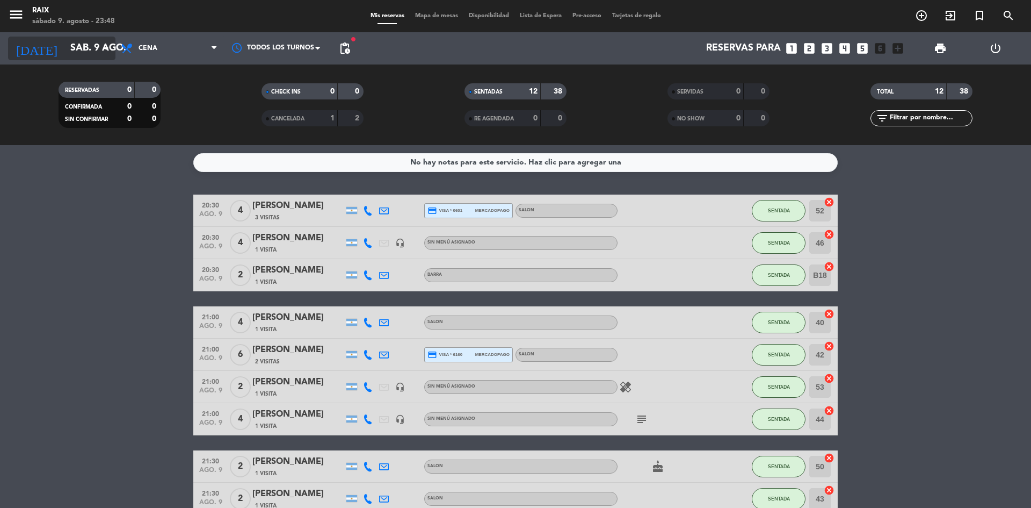
click at [75, 51] on input "sáb. 9 ago." at bounding box center [127, 48] width 125 height 21
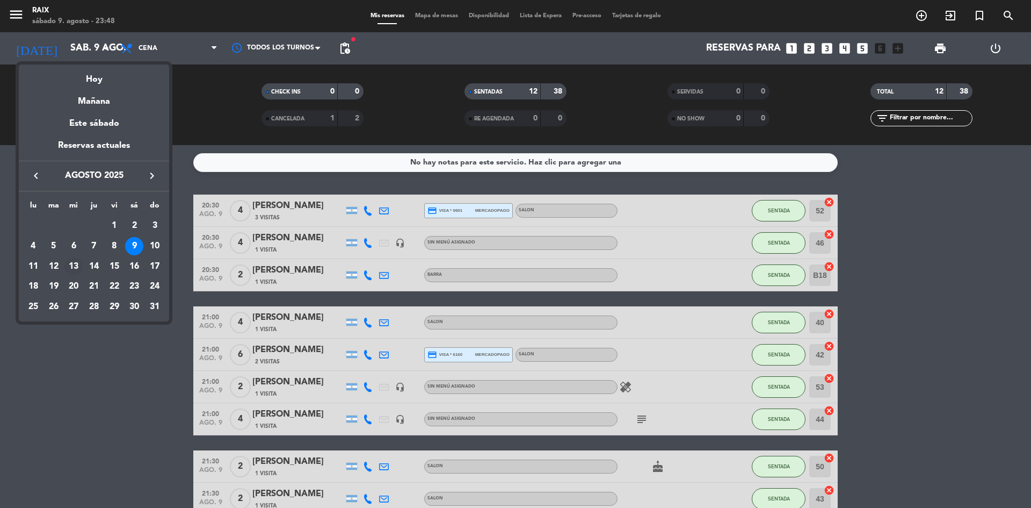
click at [75, 268] on div "13" at bounding box center [73, 266] width 18 height 18
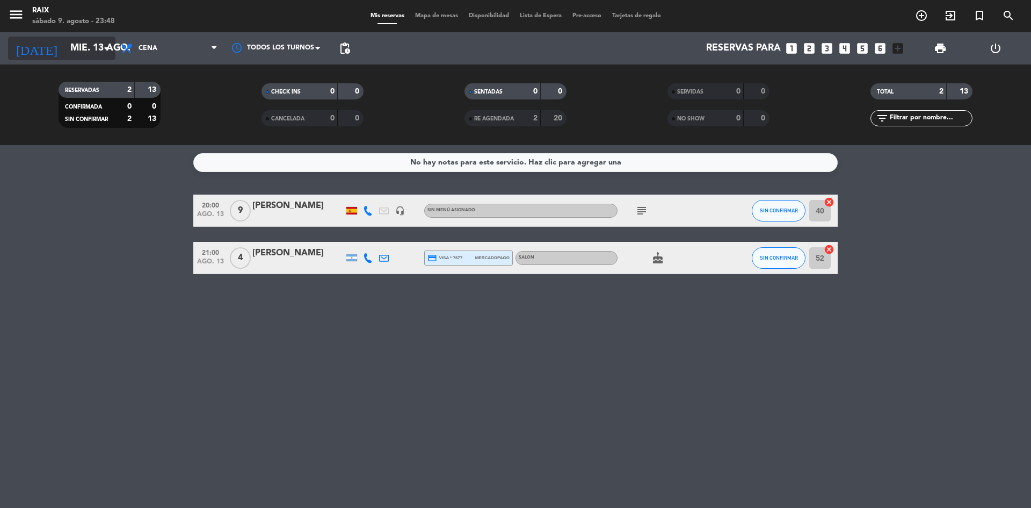
click at [77, 53] on input "mié. 13 ago." at bounding box center [127, 48] width 125 height 21
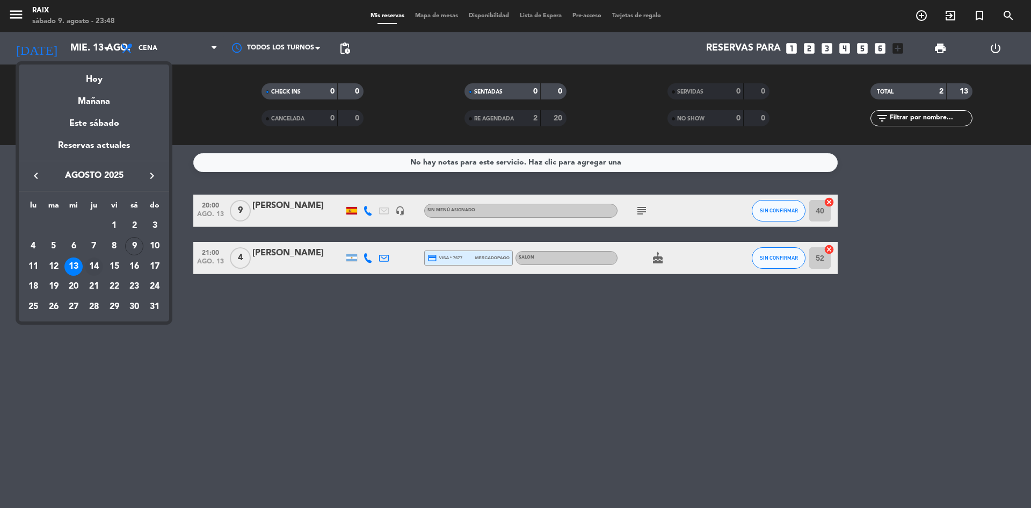
click at [95, 268] on div "14" at bounding box center [94, 266] width 18 height 18
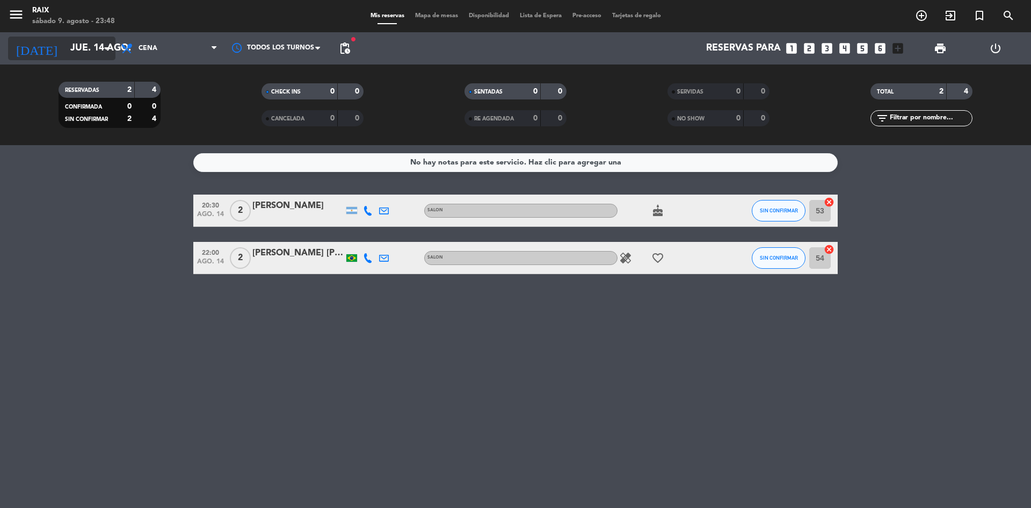
click at [73, 42] on input "jue. 14 ago." at bounding box center [127, 48] width 125 height 21
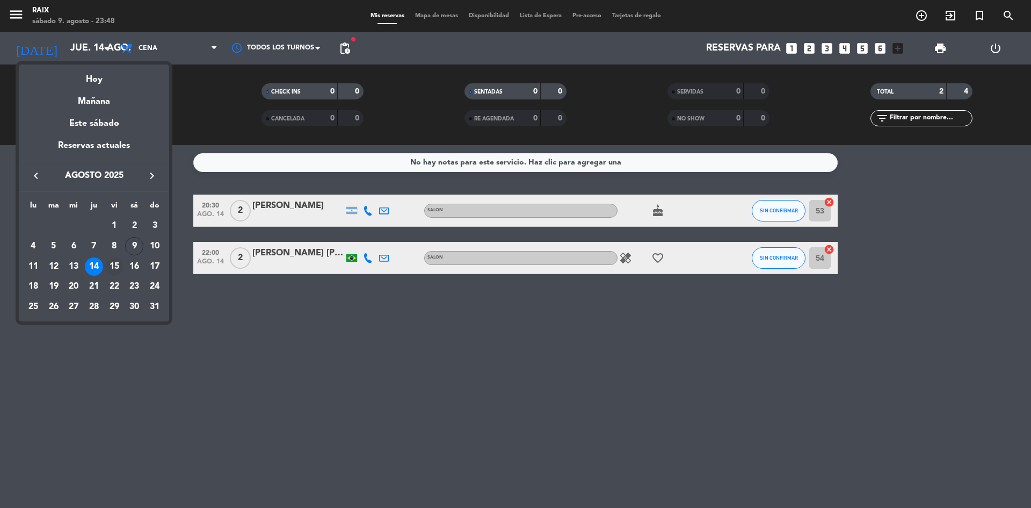
click at [111, 269] on div "15" at bounding box center [114, 266] width 18 height 18
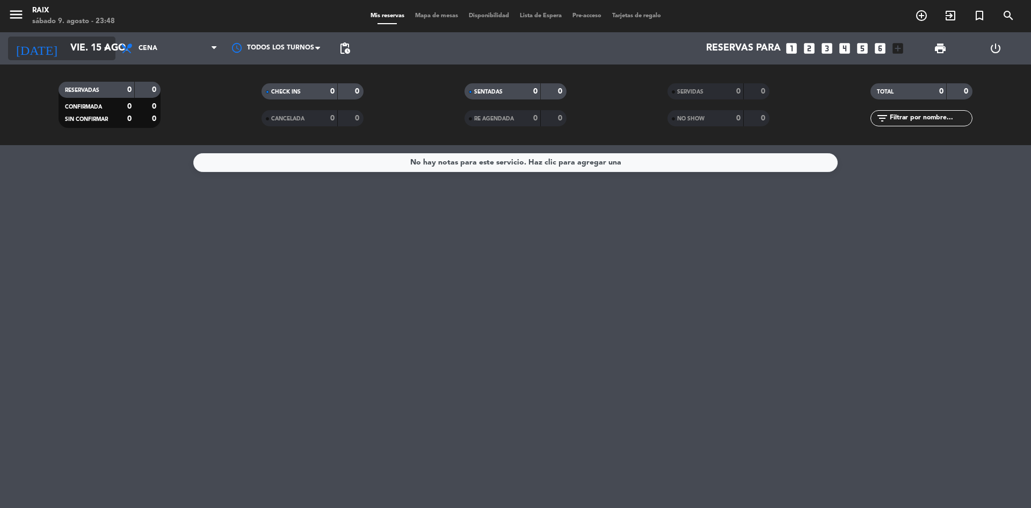
click at [86, 41] on input "vie. 15 ago." at bounding box center [127, 48] width 125 height 21
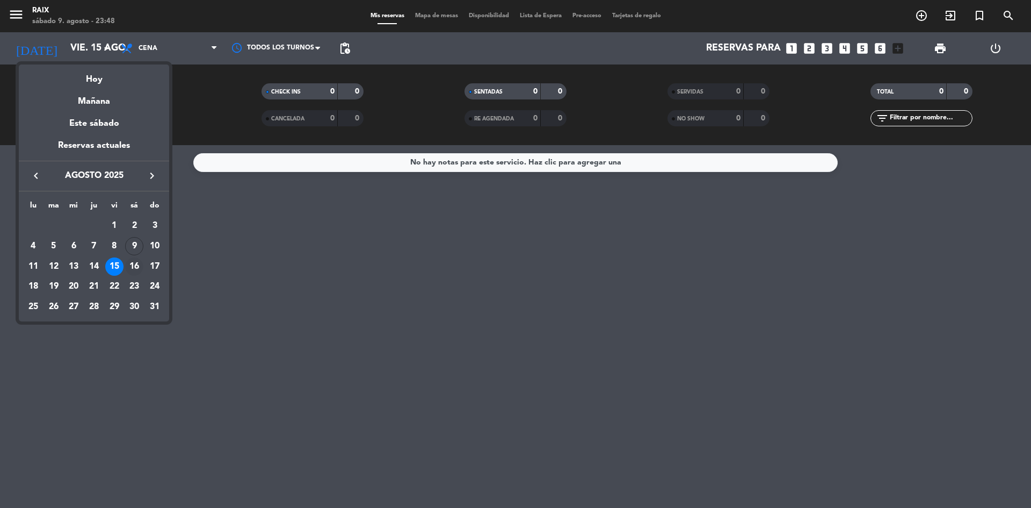
click at [134, 269] on div "16" at bounding box center [134, 266] width 18 height 18
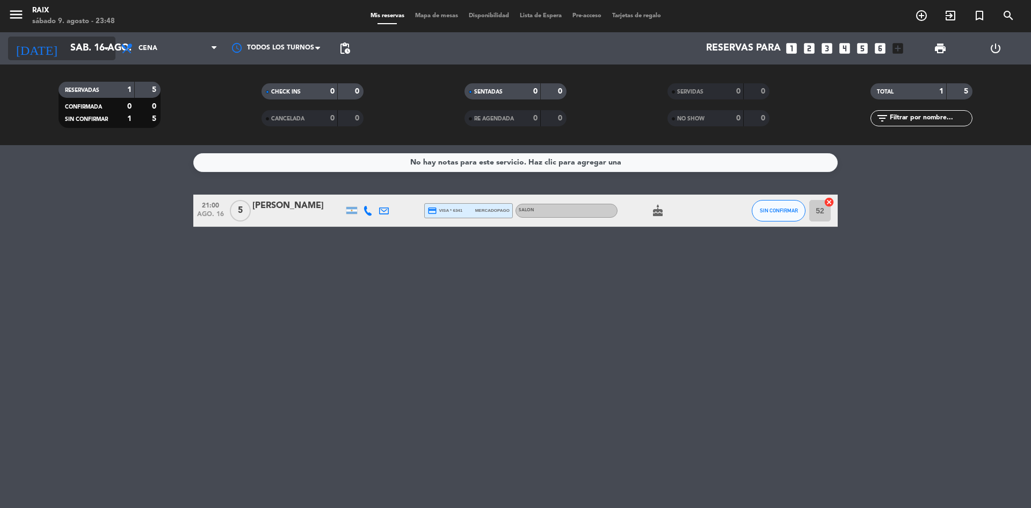
click at [83, 56] on input "sáb. 16 ago." at bounding box center [127, 48] width 125 height 21
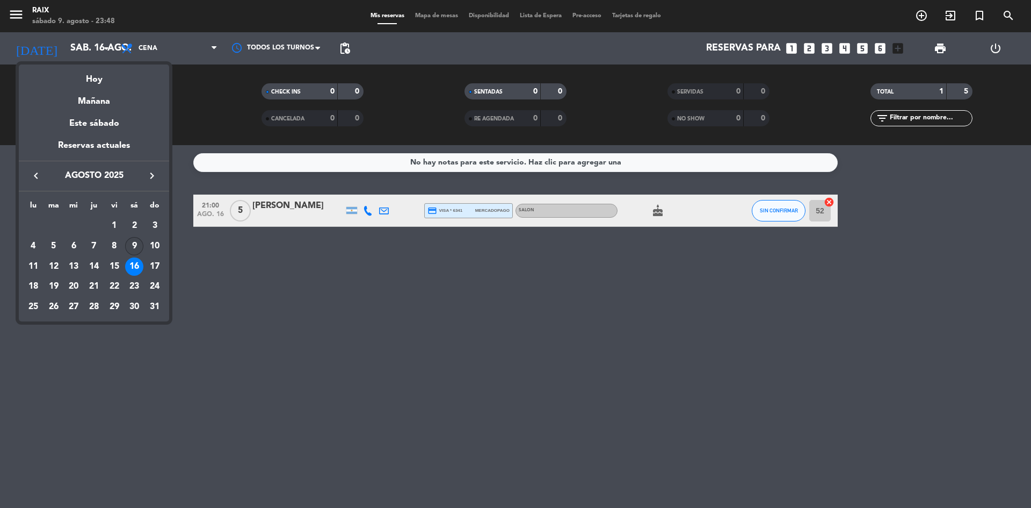
click at [135, 249] on div "9" at bounding box center [134, 246] width 18 height 18
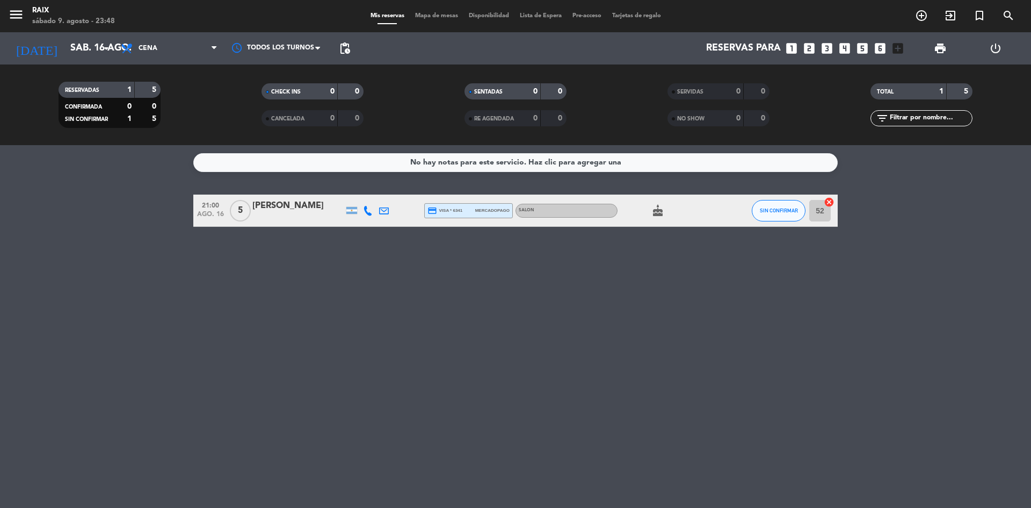
type input "sáb. 9 ago."
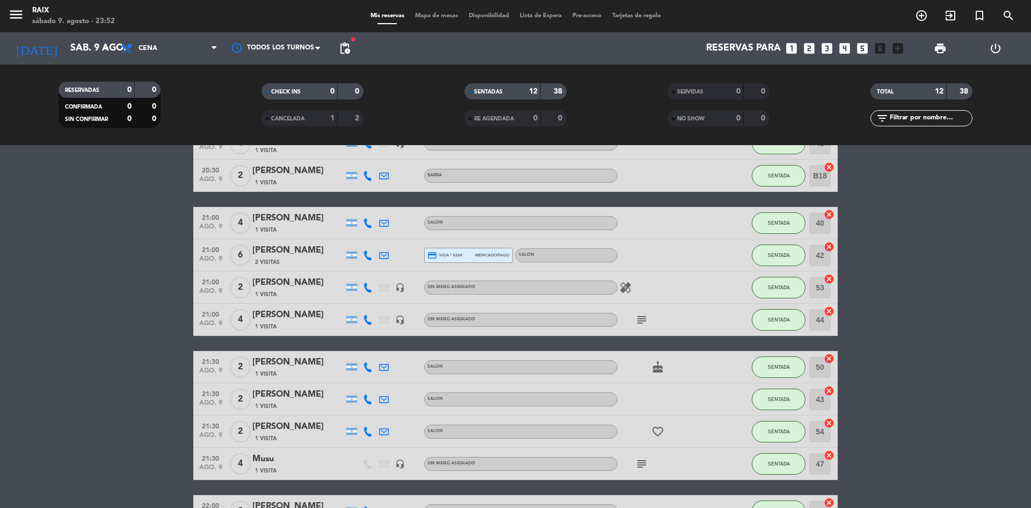
scroll to position [172, 0]
